Goal: Task Accomplishment & Management: Complete application form

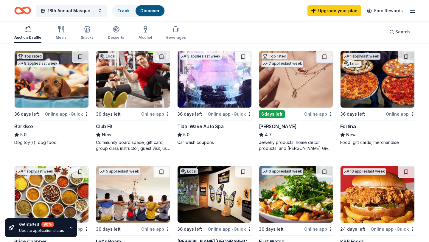
scroll to position [225, 0]
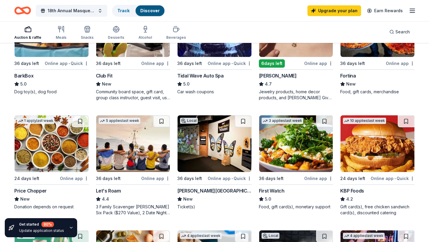
click at [291, 155] on img at bounding box center [296, 143] width 74 height 57
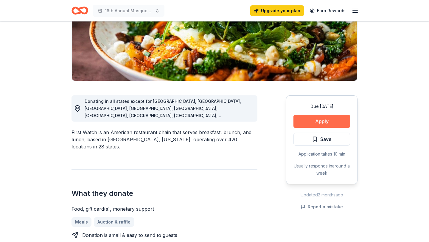
scroll to position [91, 0]
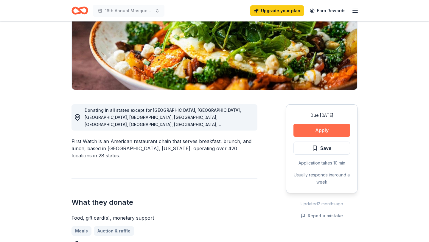
click at [324, 129] on button "Apply" at bounding box center [322, 130] width 57 height 13
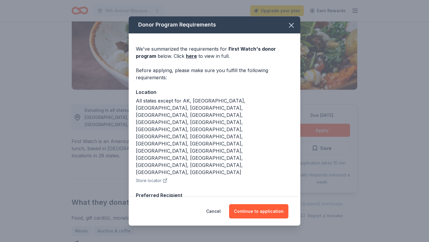
scroll to position [8, 0]
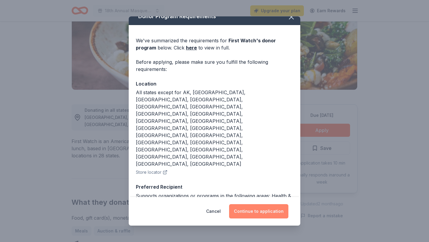
click at [273, 206] on button "Continue to application" at bounding box center [258, 211] width 59 height 14
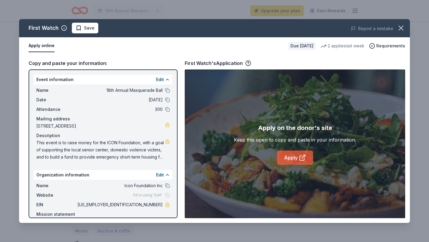
click at [293, 161] on link "Apply" at bounding box center [295, 158] width 36 height 14
